Goal: Task Accomplishment & Management: Complete application form

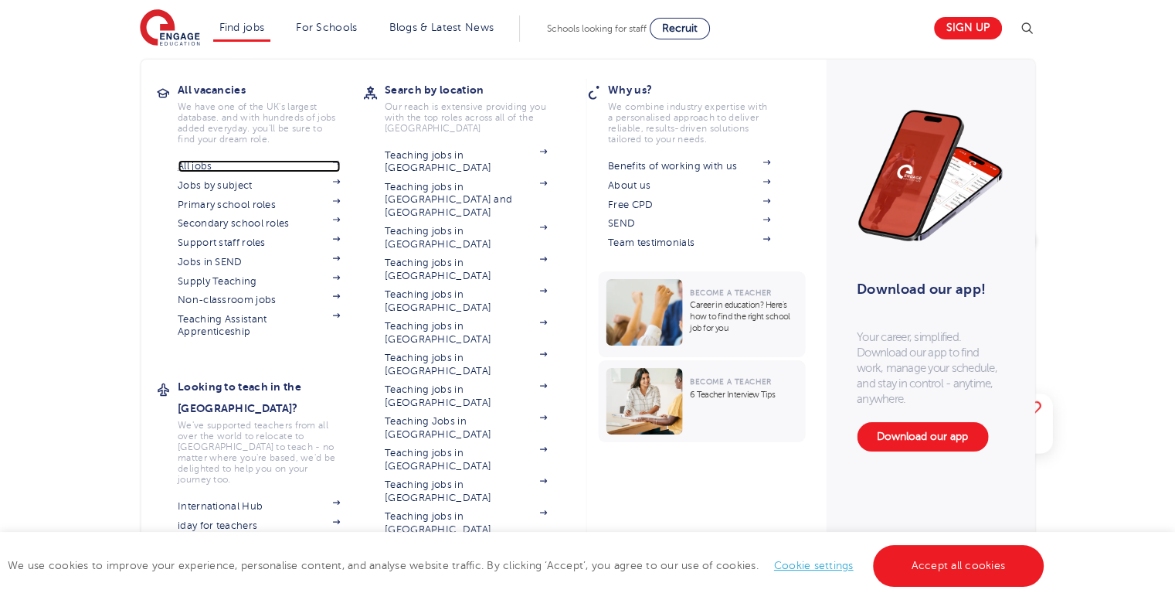
click at [204, 163] on link "All jobs" at bounding box center [259, 166] width 162 height 12
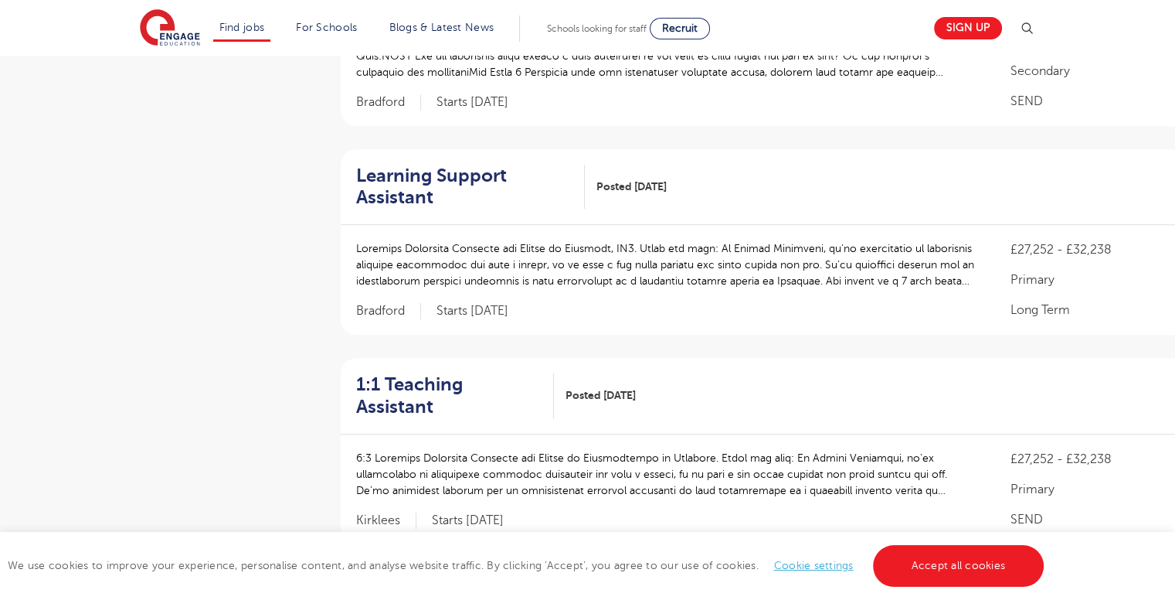
scroll to position [1005, 0]
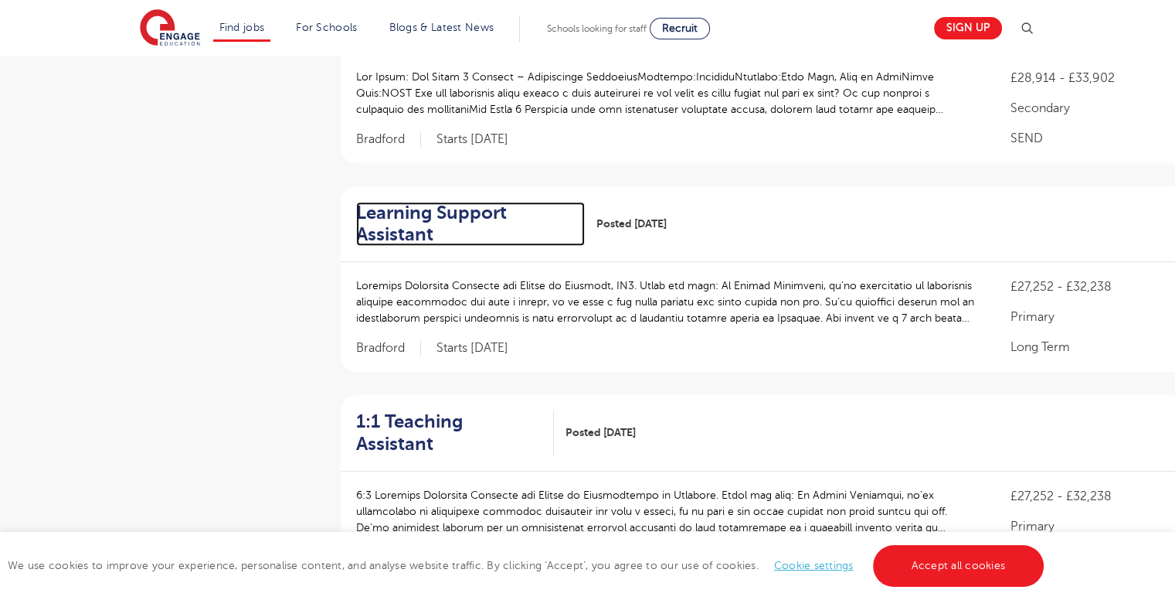
click at [436, 213] on h2 "Learning Support Assistant" at bounding box center [464, 224] width 216 height 45
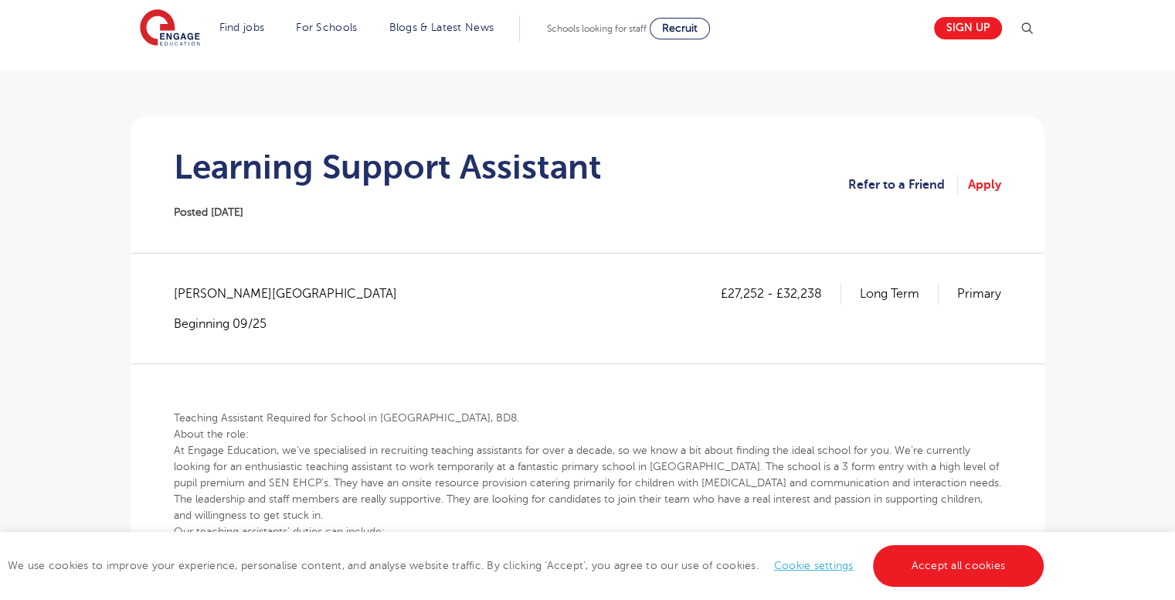
scroll to position [77, 0]
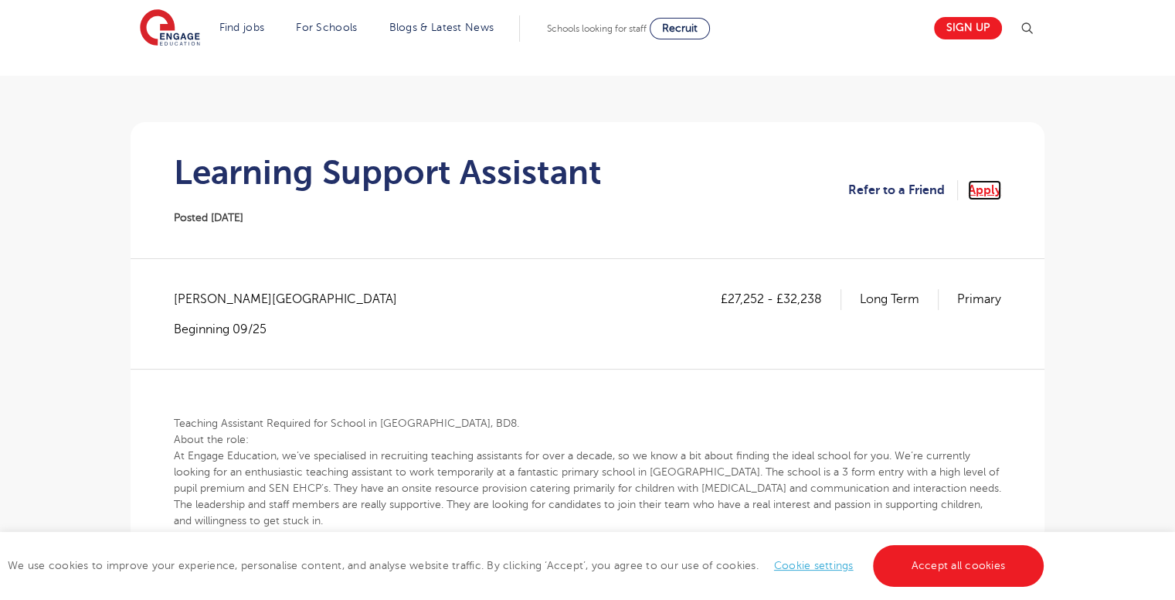
click at [980, 186] on link "Apply" at bounding box center [984, 190] width 33 height 20
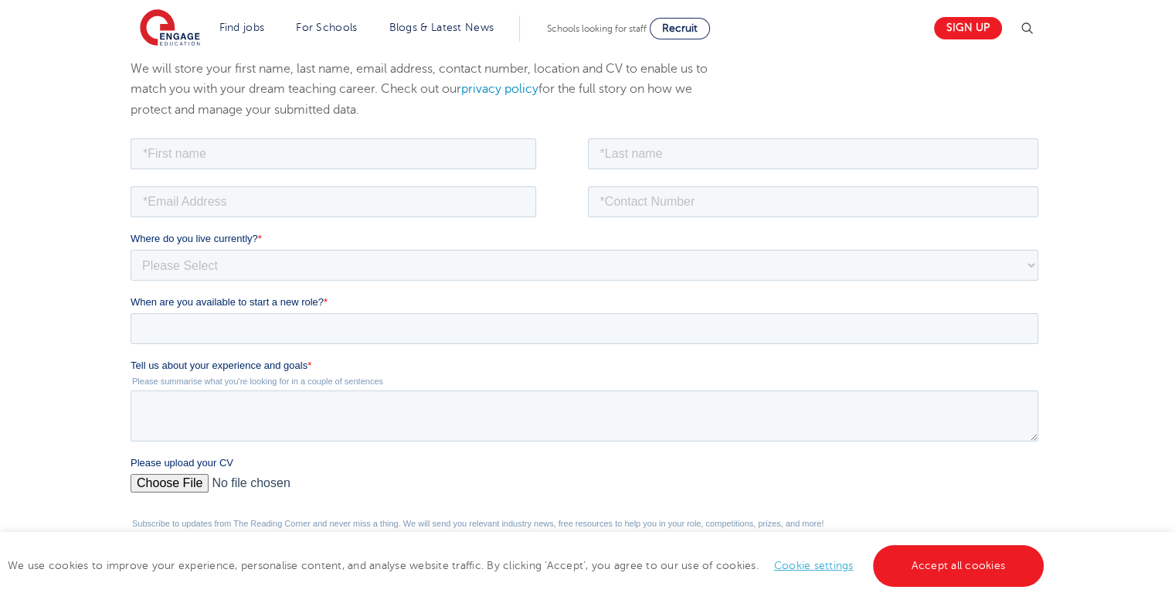
scroll to position [77, 0]
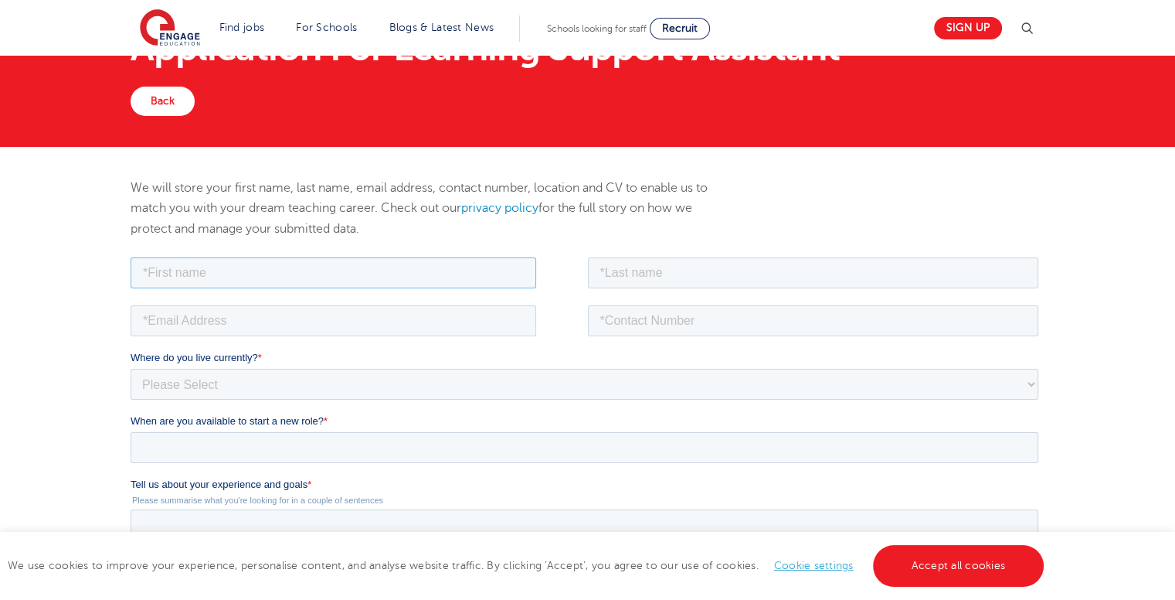
click at [179, 267] on input "text" at bounding box center [334, 272] width 406 height 31
type input "Deborah"
type input "Micheal"
click at [218, 320] on input "email" at bounding box center [334, 319] width 406 height 31
type input "d"
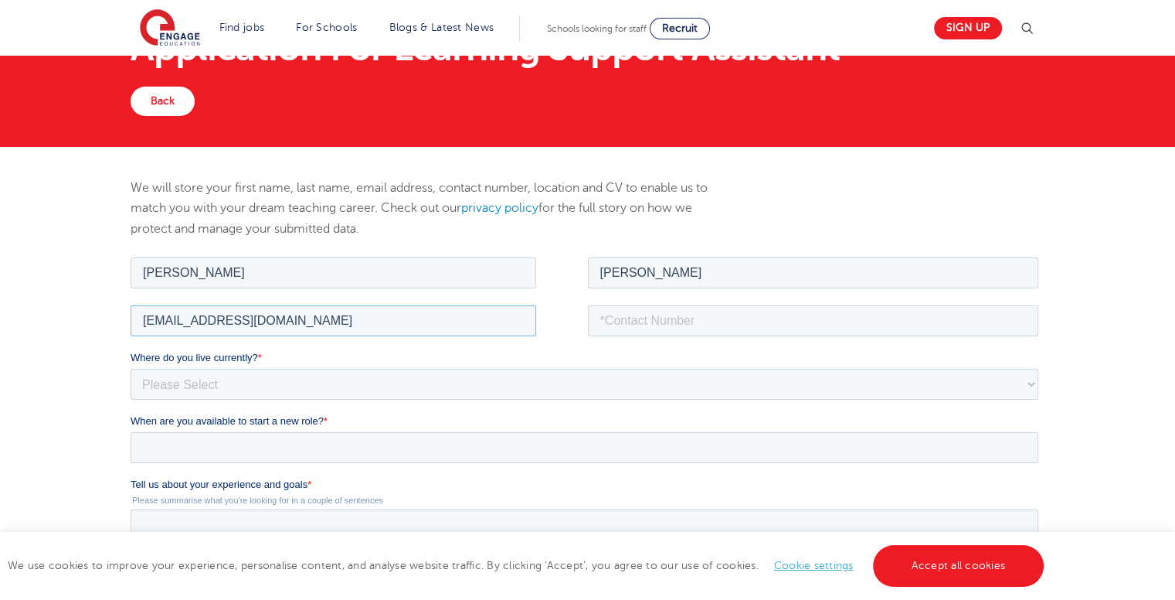
type input "michealdeborah210@gmail.com"
type input "+447350170842"
click at [244, 382] on select "Please Select UK Canada Ireland Australia New Zealand Europe USA South Africa J…" at bounding box center [585, 383] width 908 height 31
select select "UK"
click at [131, 368] on select "Please Select UK Canada Ireland Australia New Zealand Europe USA South Africa J…" at bounding box center [585, 383] width 908 height 31
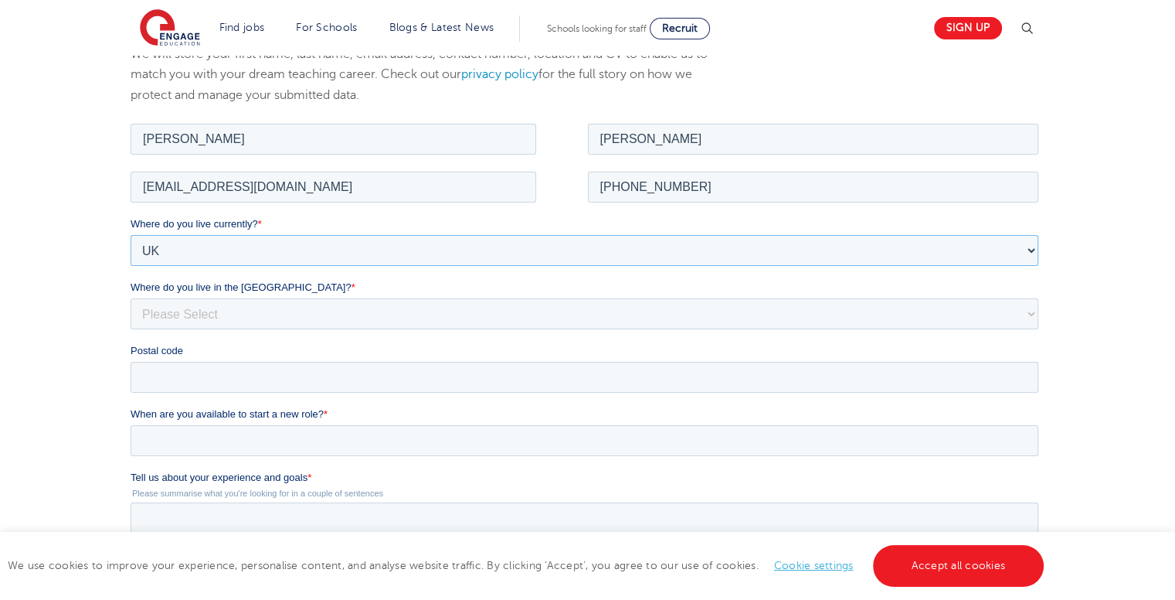
scroll to position [232, 0]
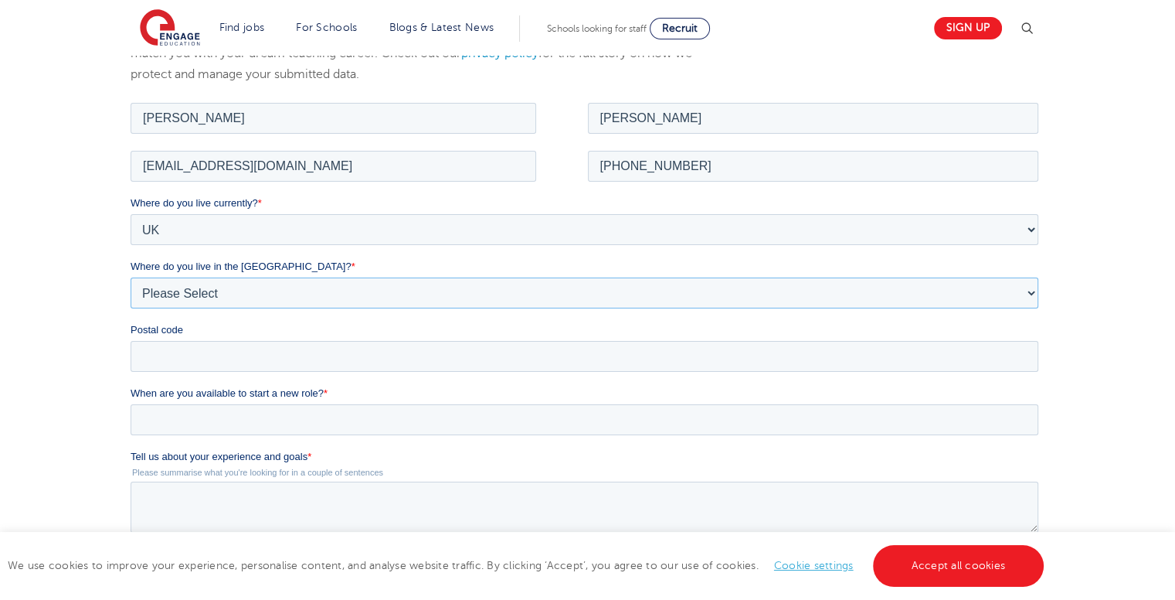
click at [197, 291] on select "Please Select Overseas Barnsley Bedfordshire Berkshire Bournemouth Bracknell Fo…" at bounding box center [585, 292] width 908 height 31
select select "Bradford"
click at [131, 277] on select "Please Select Overseas Barnsley Bedfordshire Berkshire Bournemouth Bracknell Fo…" at bounding box center [585, 292] width 908 height 31
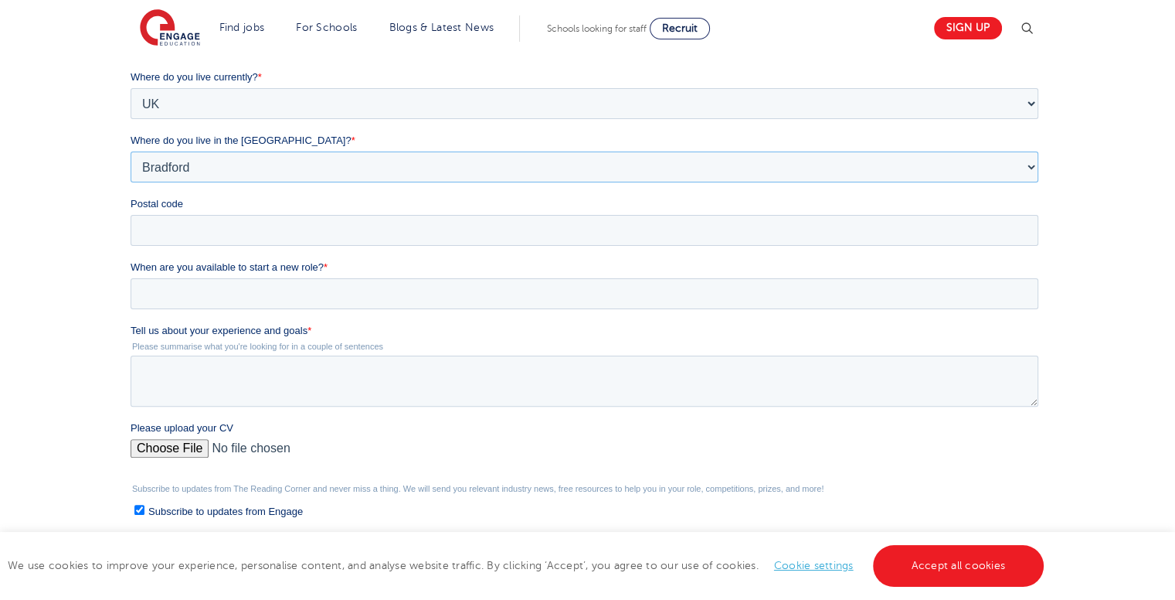
scroll to position [386, 0]
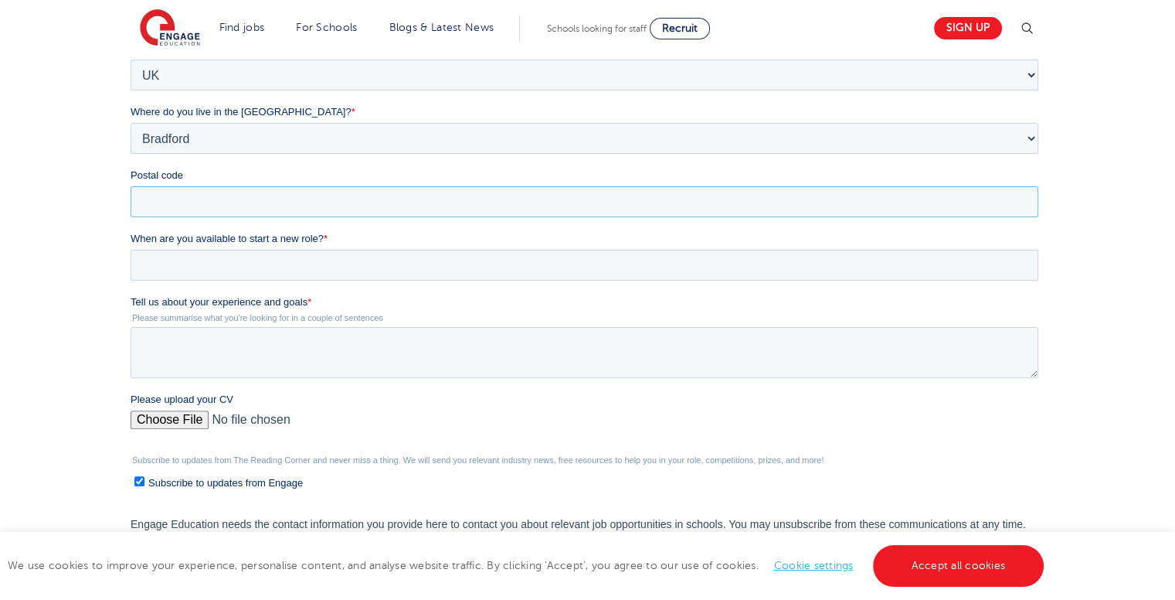
click at [213, 198] on input "Postal code" at bounding box center [585, 201] width 908 height 31
type input "BD1 5BL"
click at [174, 273] on input "When are you available to start a new role? *" at bounding box center [585, 265] width 908 height 31
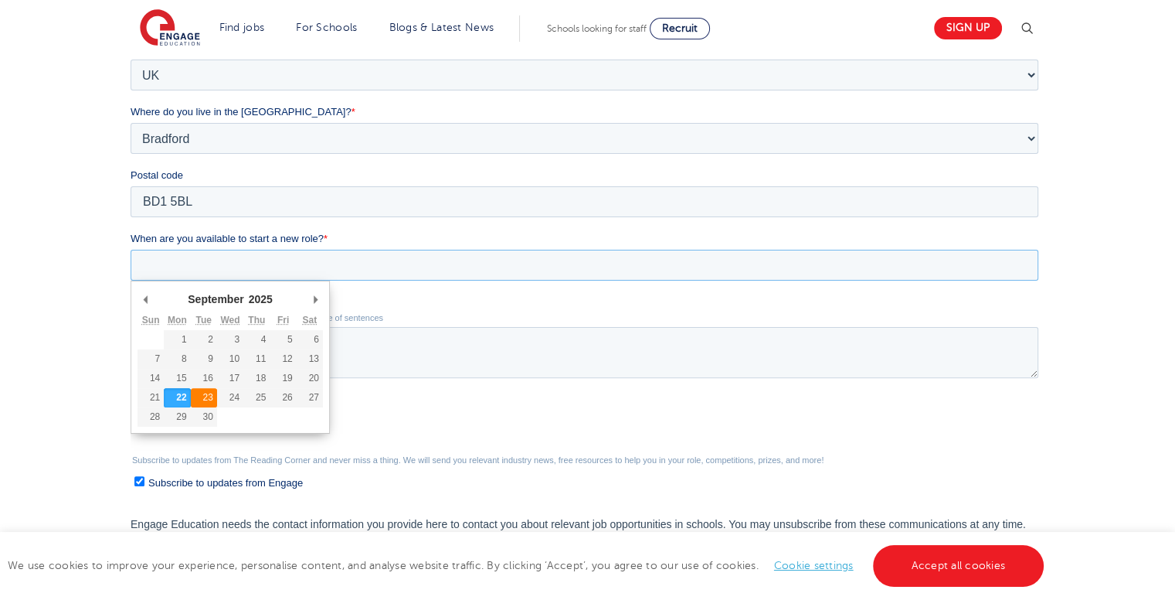
type div "2025-09-23"
type input "2025/09/23"
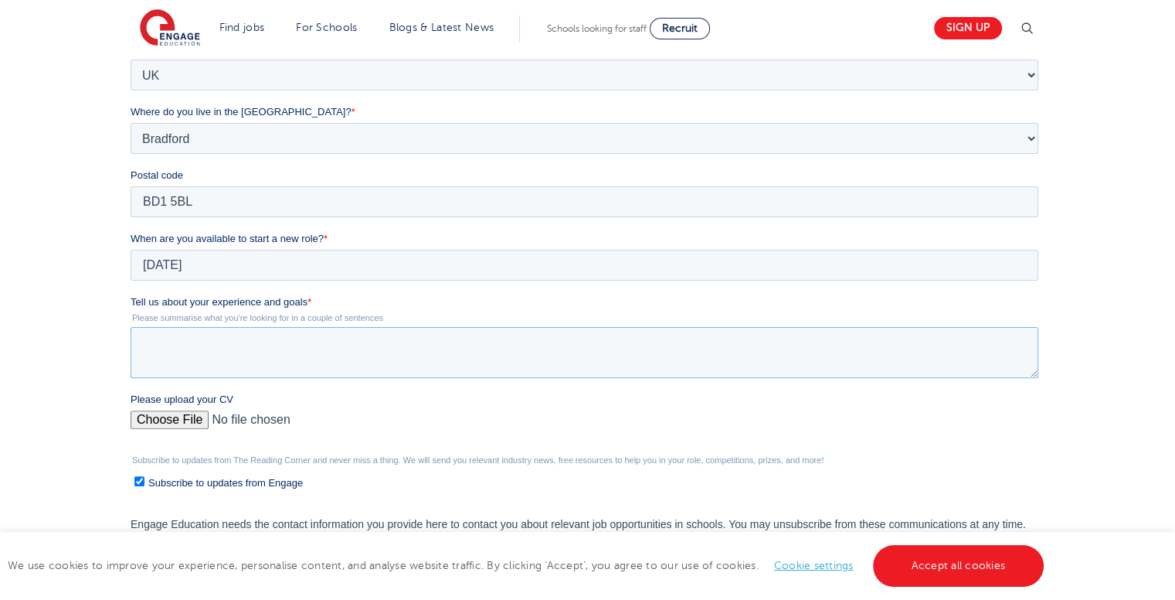
click at [197, 353] on textarea "Tell us about your experience and goals *" at bounding box center [585, 352] width 908 height 51
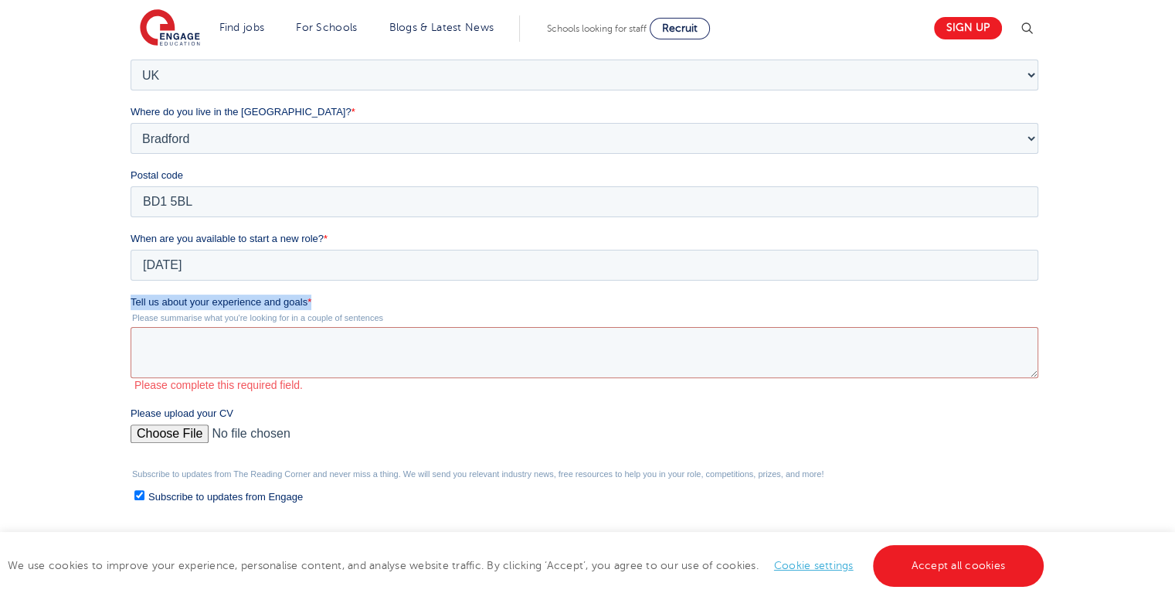
drag, startPoint x: 132, startPoint y: 301, endPoint x: 379, endPoint y: 298, distance: 247.3
click at [379, 296] on label "Tell us about your experience and goals *" at bounding box center [588, 301] width 914 height 15
click at [135, 303] on span "Tell us about your experience and goals" at bounding box center [219, 302] width 177 height 12
click at [135, 327] on textarea "Tell us about your experience and goals *" at bounding box center [585, 352] width 908 height 51
drag, startPoint x: 134, startPoint y: 299, endPoint x: 327, endPoint y: 298, distance: 192.4
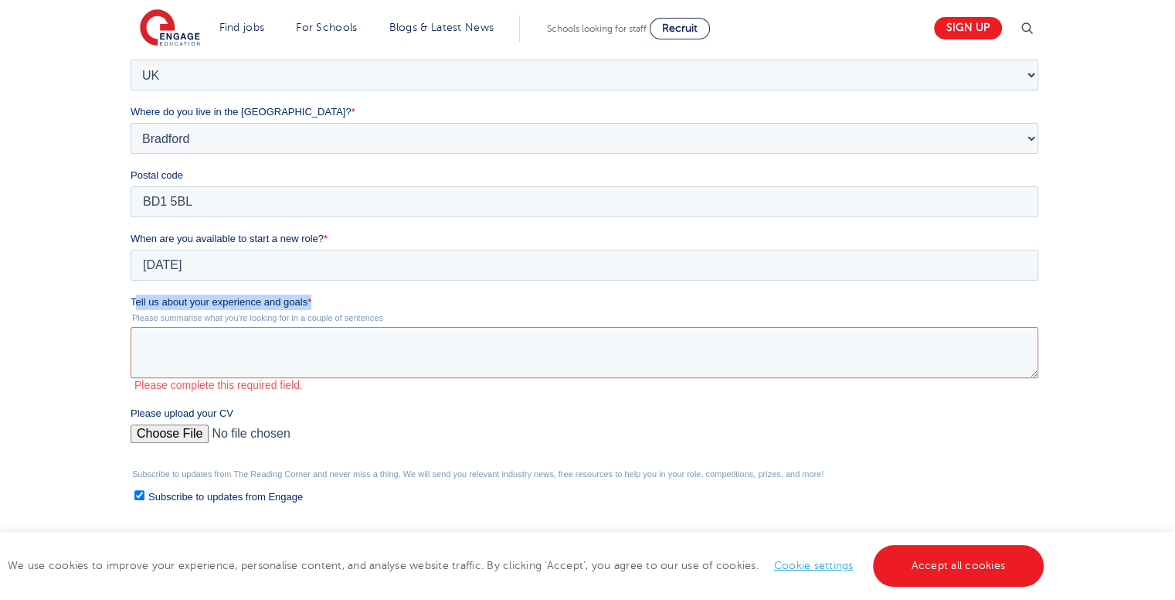
click at [328, 298] on label "Tell us about your experience and goals *" at bounding box center [588, 301] width 914 height 15
click at [128, 304] on div "We will store your first name, last name, email address, contact number, locati…" at bounding box center [587, 257] width 937 height 776
drag, startPoint x: 159, startPoint y: 296, endPoint x: 300, endPoint y: 304, distance: 140.9
click at [338, 299] on label "Tell us about your experience and goals *" at bounding box center [588, 301] width 914 height 15
click at [338, 327] on textarea "Tell us about your experience and goals *" at bounding box center [585, 352] width 908 height 51
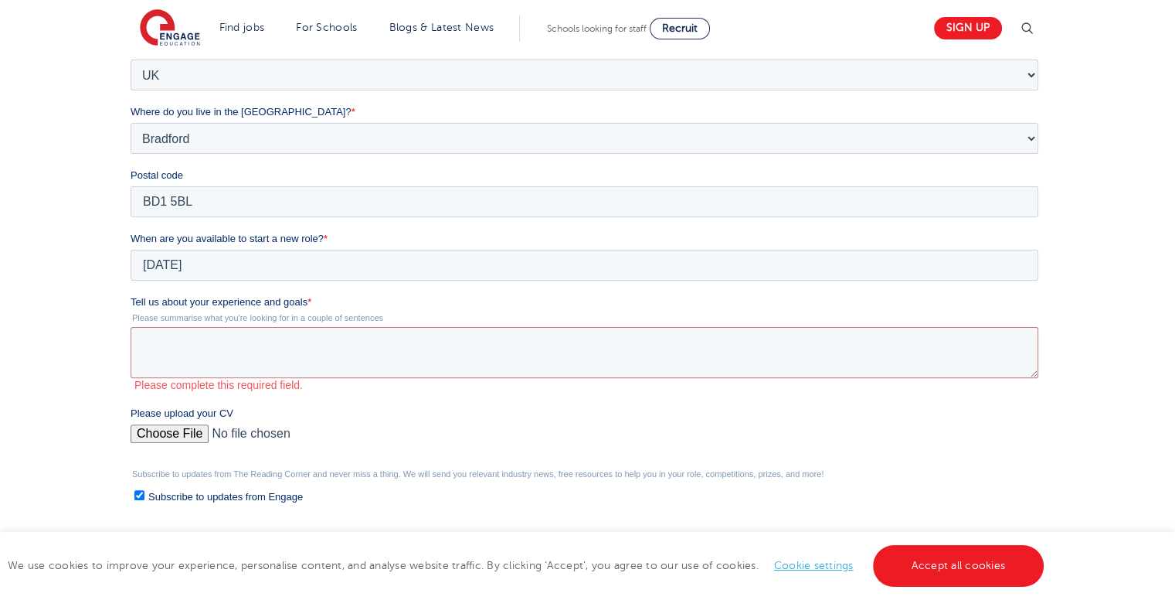
drag, startPoint x: 260, startPoint y: 240, endPoint x: 167, endPoint y: 297, distance: 109.2
drag, startPoint x: 132, startPoint y: 297, endPoint x: 276, endPoint y: 307, distance: 144.1
click at [305, 300] on span "Tell us about your experience and goals" at bounding box center [219, 302] width 177 height 12
copy span "Tell us about your experience and goals"
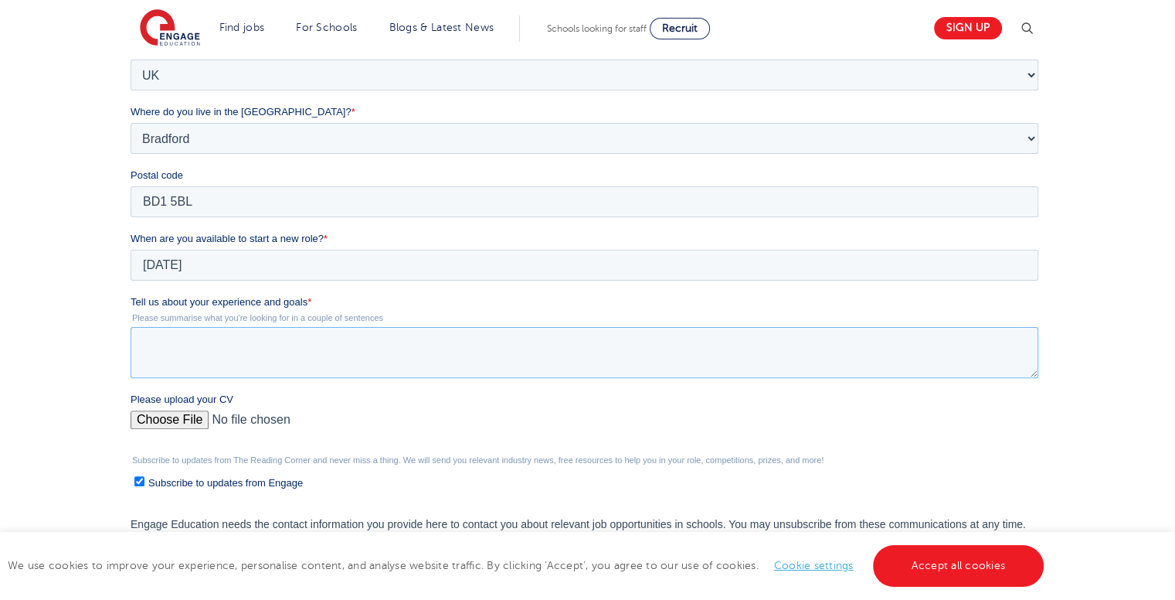
click at [316, 348] on textarea "Tell us about your experience and goals *" at bounding box center [585, 352] width 908 height 51
paste textarea "I have experience supporting children with special educational needs and disabi…"
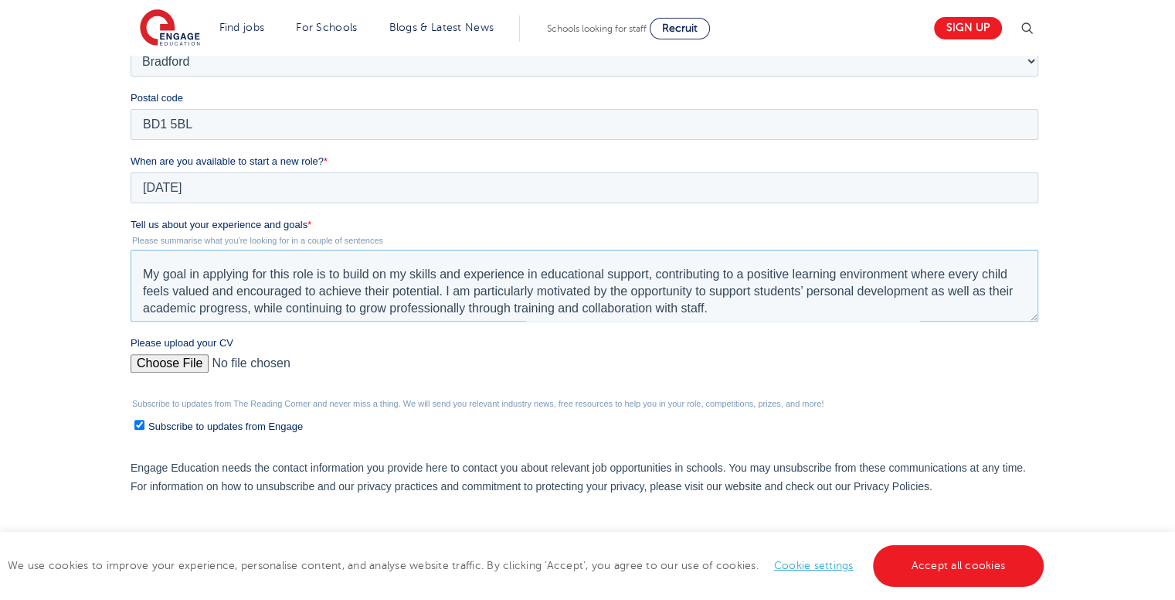
scroll to position [0, 0]
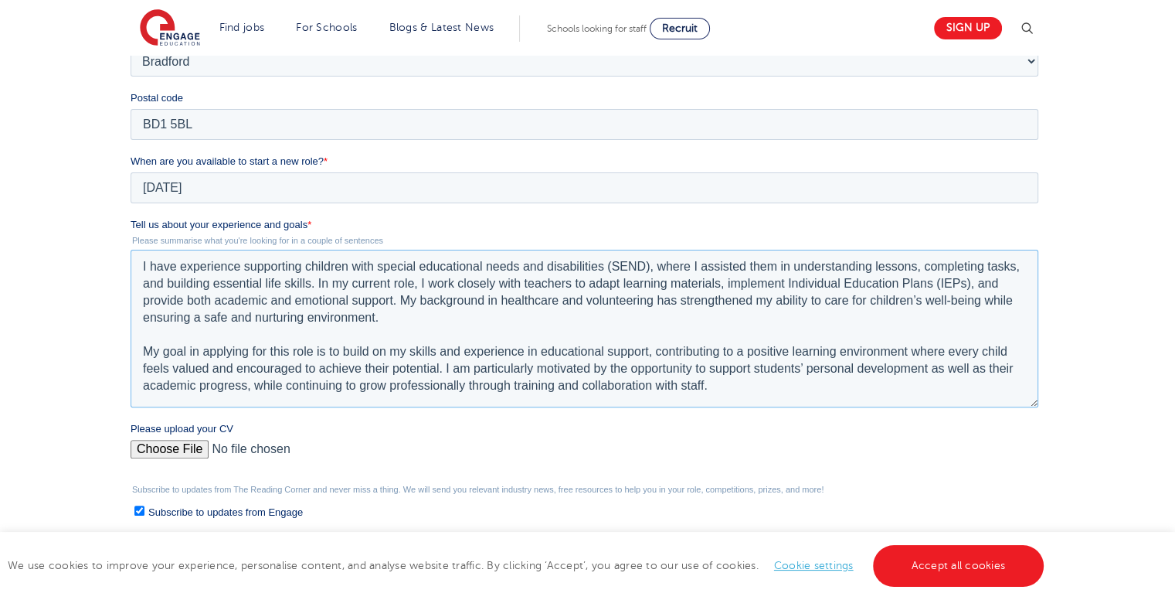
drag, startPoint x: 1050, startPoint y: 318, endPoint x: 1177, endPoint y: 272, distance: 134.7
click at [1045, 403] on html "Job Position Job Sector Job ID Job Number Job Owner Deborah Micheal michealdebo…" at bounding box center [588, 272] width 914 height 808
click at [165, 336] on textarea "I have experience supporting children with special educational needs and disabi…" at bounding box center [585, 329] width 908 height 158
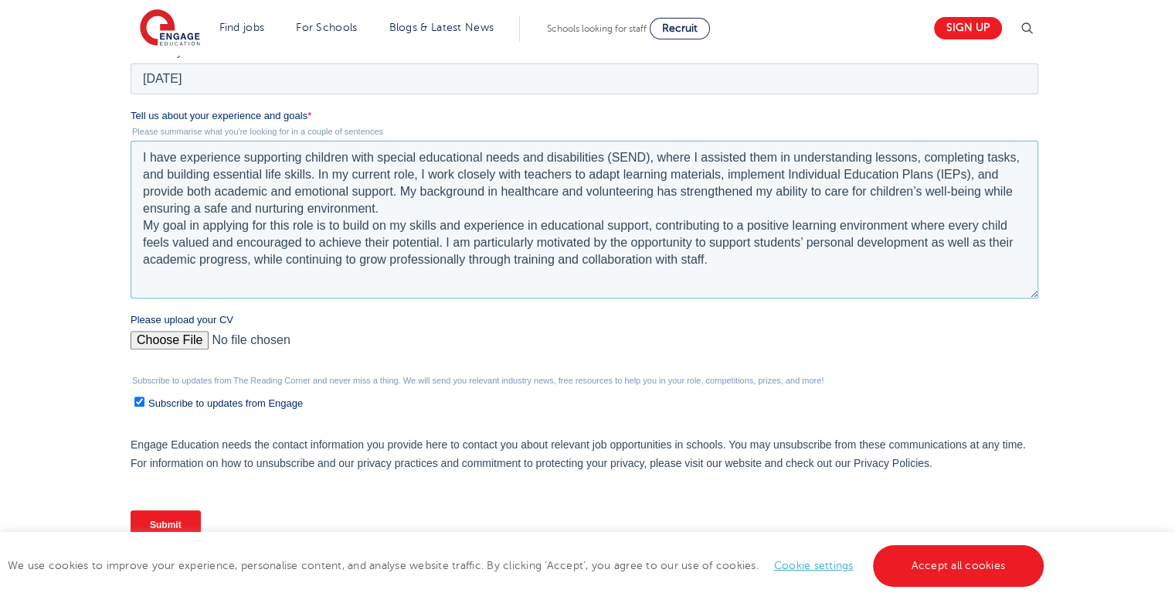
scroll to position [618, 0]
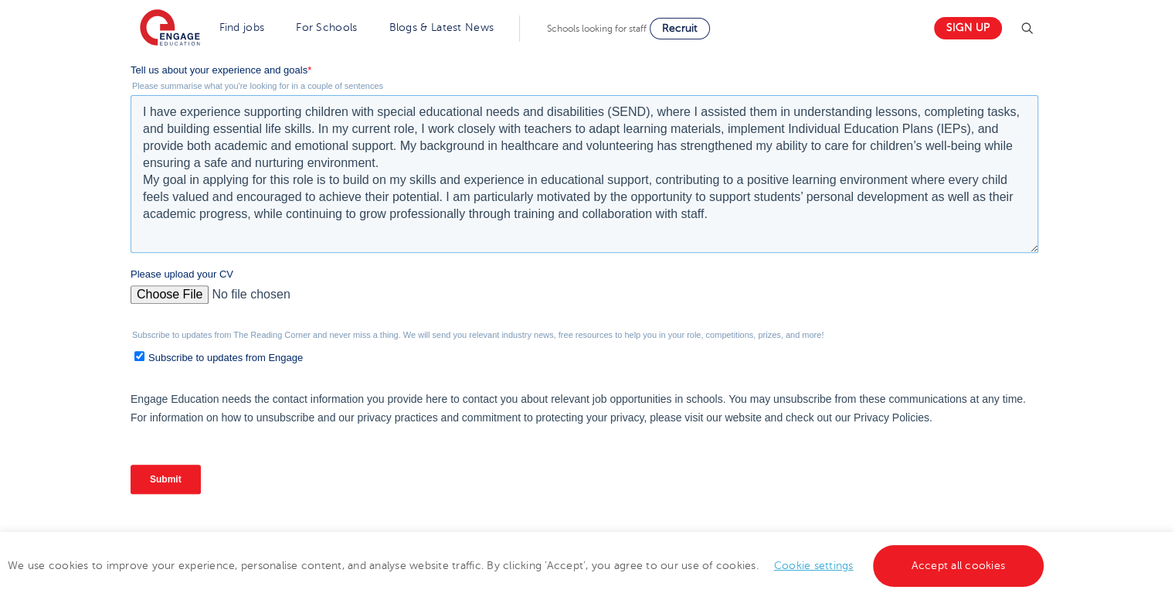
type textarea "I have experience supporting children with special educational needs and disabi…"
click at [160, 291] on input "Please upload your CV" at bounding box center [585, 300] width 908 height 31
type input "C:\fakepath\Deborah Micahel CV.pdf"
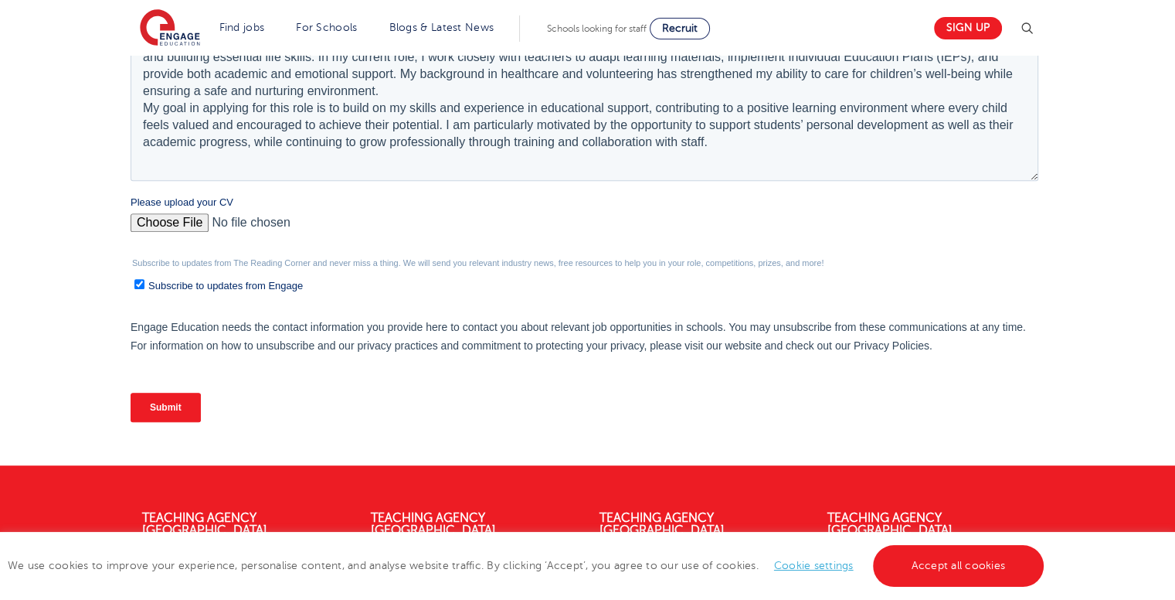
scroll to position [695, 0]
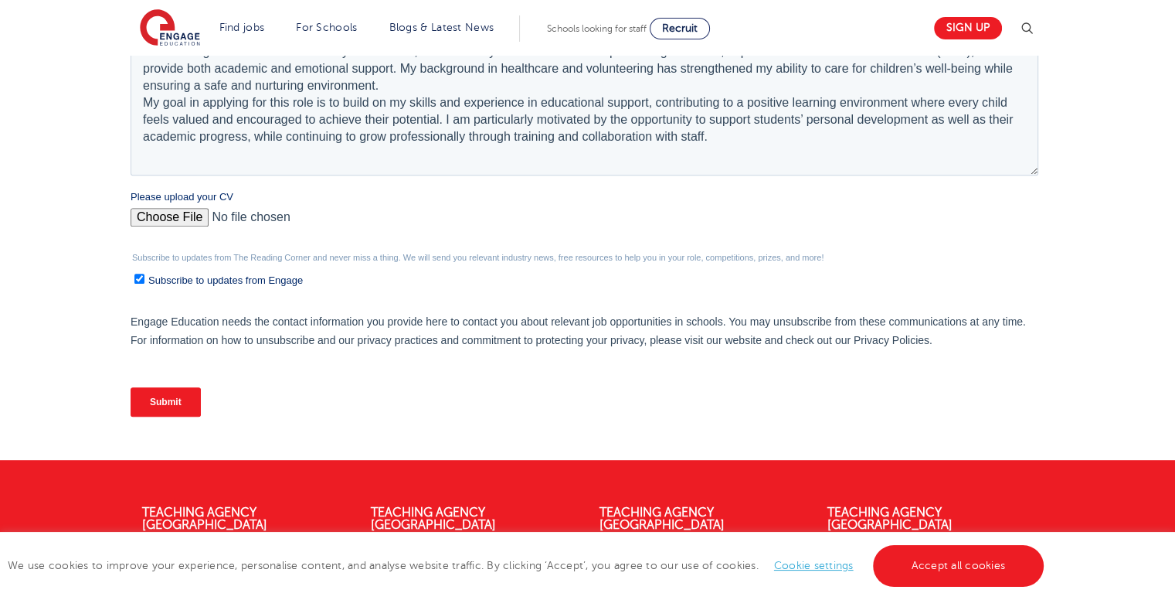
click at [141, 281] on input "Subscribe to updates from Engage" at bounding box center [139, 279] width 10 height 10
checkbox input "false"
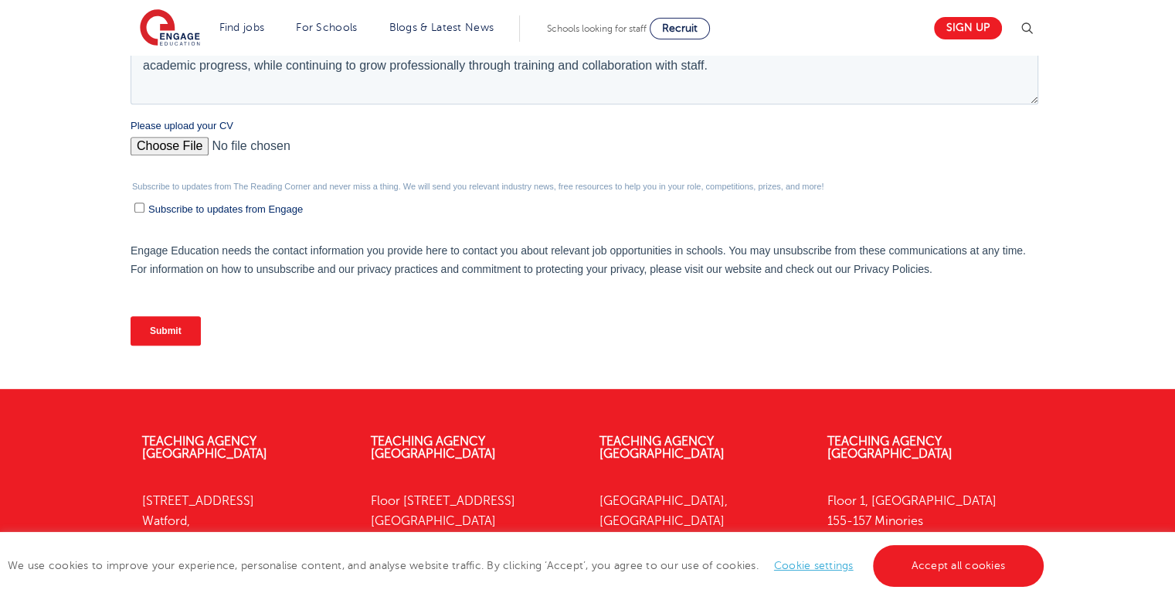
scroll to position [773, 0]
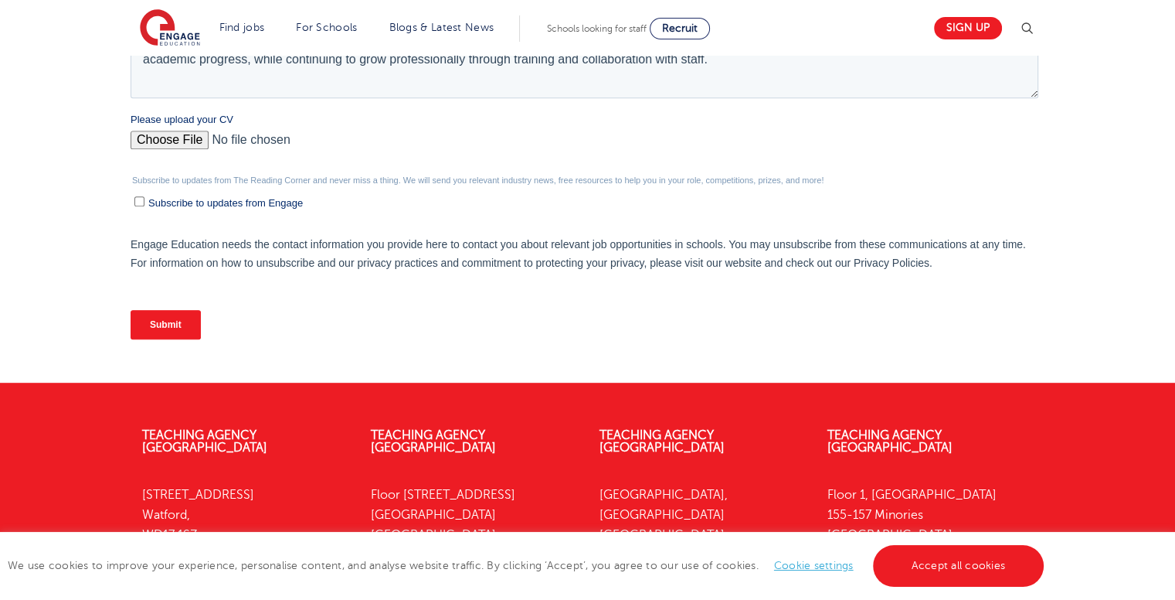
click at [183, 339] on div "Submit" at bounding box center [588, 325] width 914 height 56
click at [183, 328] on input "Submit" at bounding box center [166, 324] width 70 height 29
